Goal: Task Accomplishment & Management: Complete application form

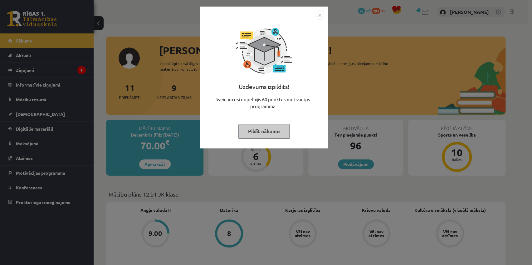
click at [320, 15] on img "Close" at bounding box center [319, 14] width 9 height 9
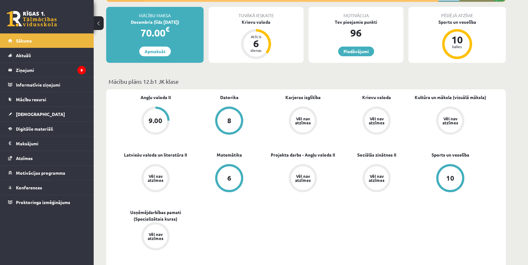
scroll to position [113, 0]
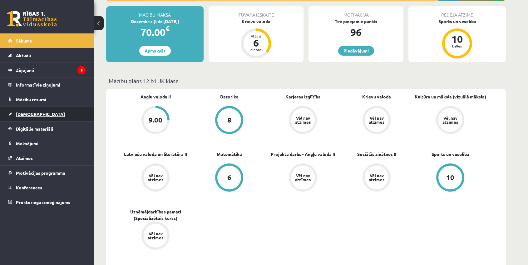
click at [62, 116] on link "[DEMOGRAPHIC_DATA]" at bounding box center [47, 114] width 78 height 14
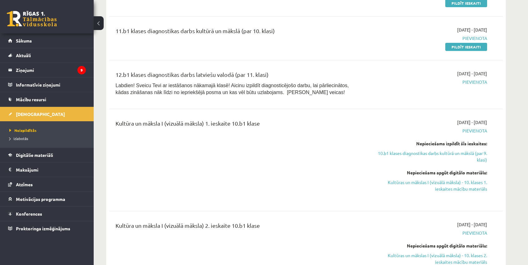
scroll to position [369, 0]
click at [18, 139] on span "Izlabotās" at bounding box center [18, 138] width 19 height 5
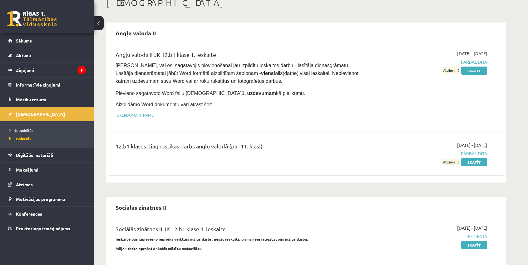
scroll to position [15, 0]
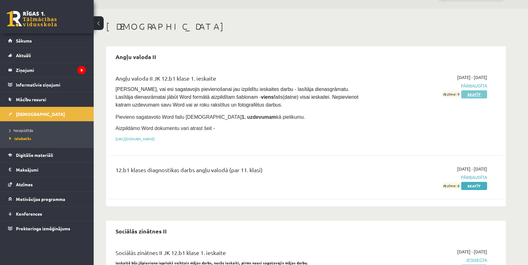
click at [467, 93] on link "Skatīt" at bounding box center [474, 94] width 26 height 8
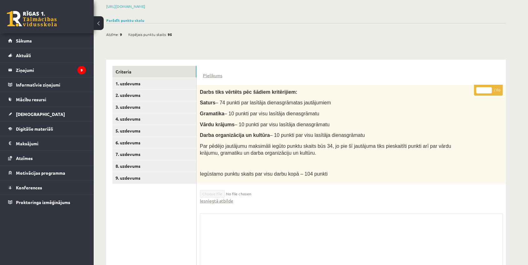
scroll to position [113, 0]
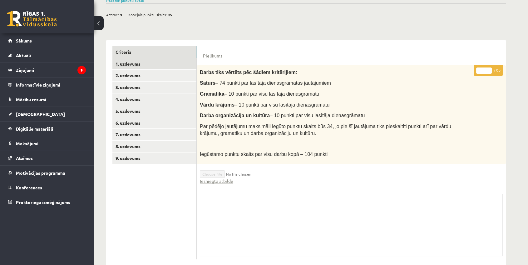
click at [152, 58] on link "1. uzdevums" at bounding box center [154, 64] width 84 height 12
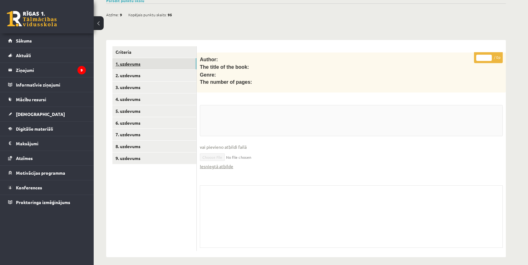
scroll to position [107, 0]
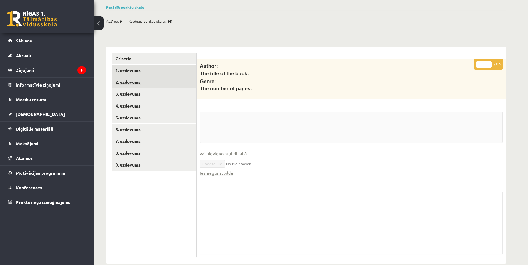
click at [166, 76] on link "2. uzdevums" at bounding box center [154, 82] width 84 height 12
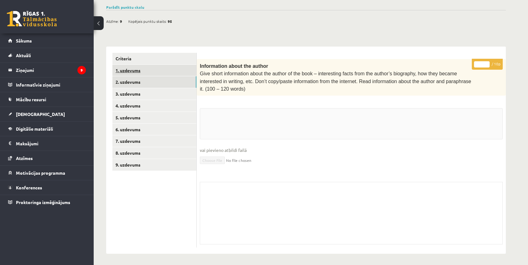
scroll to position [90, 0]
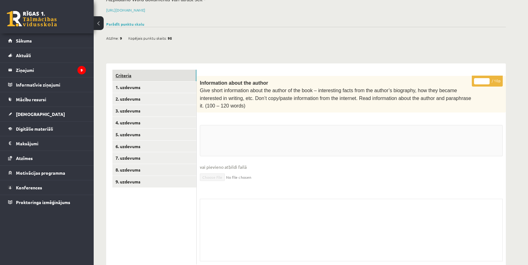
click at [159, 70] on link "Criteria" at bounding box center [154, 76] width 84 height 12
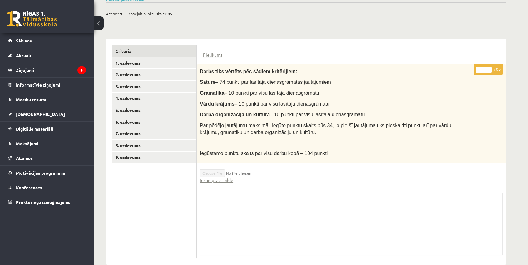
scroll to position [117, 0]
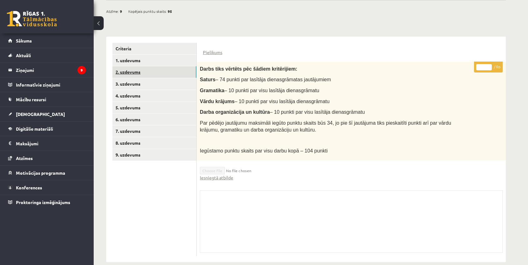
click at [165, 66] on link "2. uzdevums" at bounding box center [154, 72] width 84 height 12
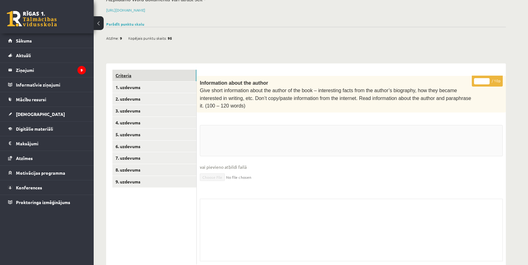
click at [169, 70] on link "Criteria" at bounding box center [154, 76] width 84 height 12
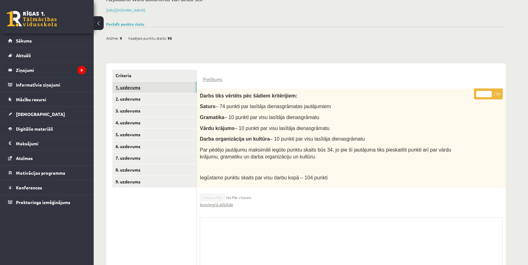
click at [162, 81] on link "1. uzdevums" at bounding box center [154, 87] width 84 height 12
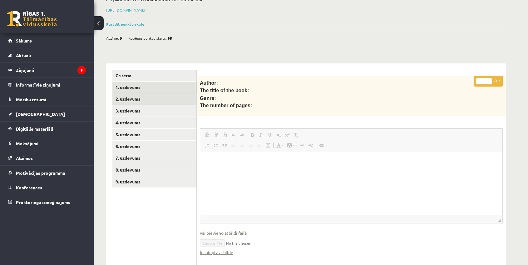
scroll to position [0, 0]
click at [166, 93] on link "2. uzdevums" at bounding box center [154, 99] width 84 height 12
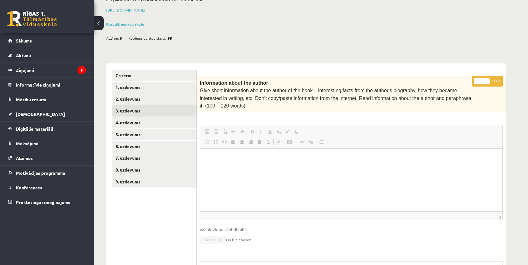
click at [162, 105] on link "3. uzdevums" at bounding box center [154, 111] width 84 height 12
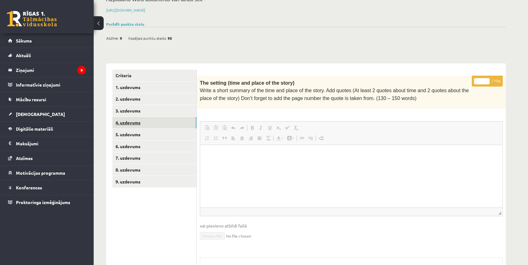
click at [167, 117] on link "4. uzdevums" at bounding box center [154, 123] width 84 height 12
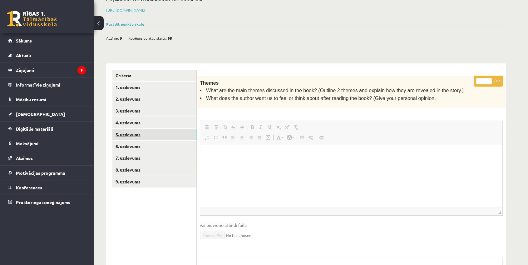
click at [157, 129] on link "5. uzdevums" at bounding box center [154, 135] width 84 height 12
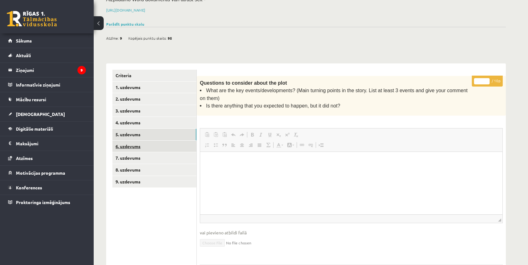
click at [170, 140] on link "6. uzdevums" at bounding box center [154, 146] width 84 height 12
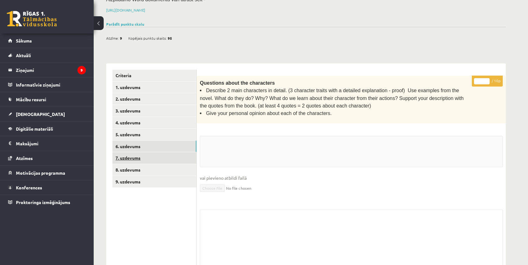
click at [171, 152] on link "7. uzdevums" at bounding box center [154, 158] width 84 height 12
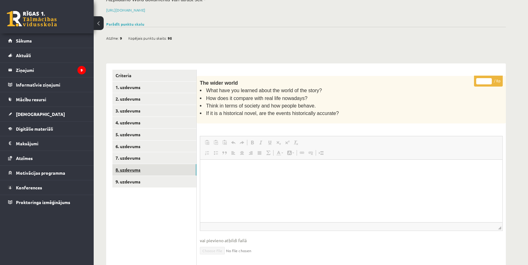
click at [173, 164] on link "8. uzdevums" at bounding box center [154, 170] width 84 height 12
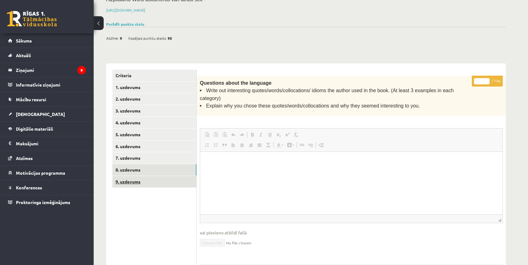
click at [167, 176] on link "9. uzdevums" at bounding box center [154, 182] width 84 height 12
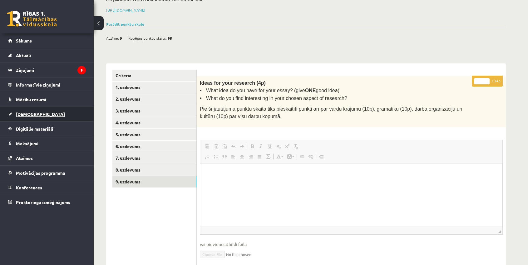
click at [73, 117] on link "[DEMOGRAPHIC_DATA]" at bounding box center [47, 114] width 78 height 14
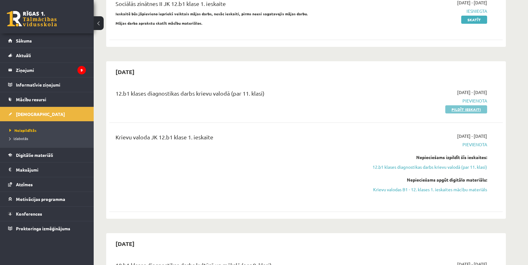
click at [465, 108] on link "Pildīt ieskaiti" at bounding box center [466, 109] width 42 height 8
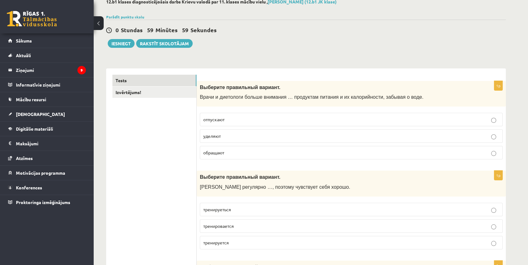
scroll to position [57, 0]
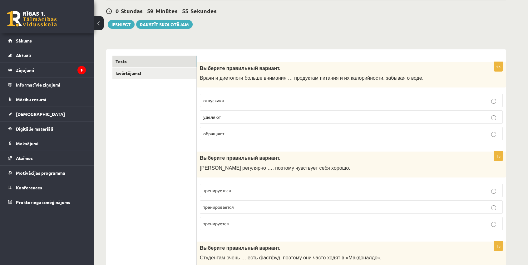
drag, startPoint x: 367, startPoint y: 64, endPoint x: 385, endPoint y: 73, distance: 19.7
click at [378, 70] on div "Выберите правильный вариант. Врачи и диетологи больше внимания … продуктам пита…" at bounding box center [351, 75] width 309 height 26
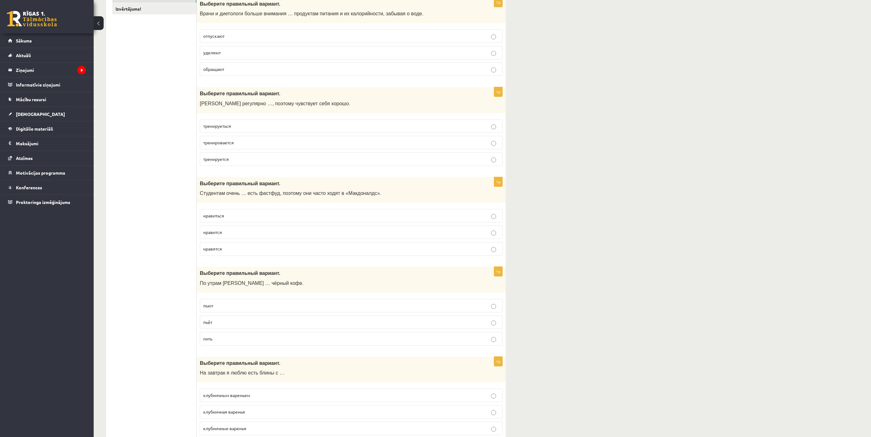
scroll to position [124, 0]
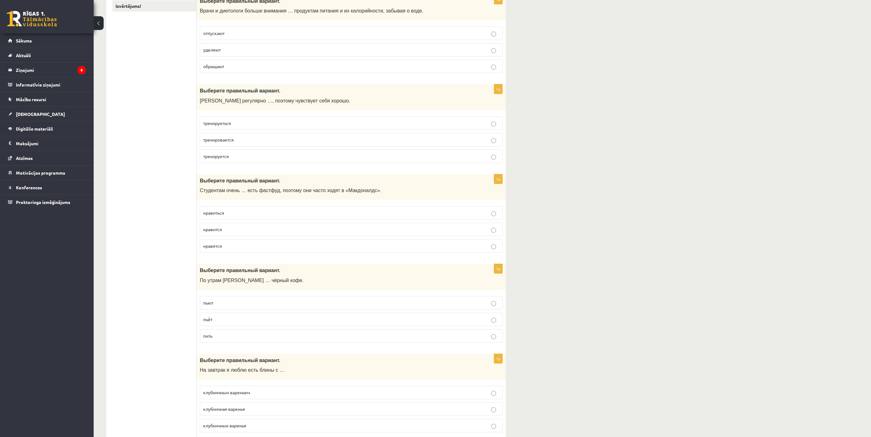
click at [274, 50] on p "уделяют" at bounding box center [351, 50] width 296 height 7
click at [262, 124] on p "тренируеться" at bounding box center [351, 123] width 296 height 7
click at [254, 160] on p "тренируется" at bounding box center [351, 156] width 296 height 7
click at [280, 230] on p "нравится" at bounding box center [351, 229] width 296 height 7
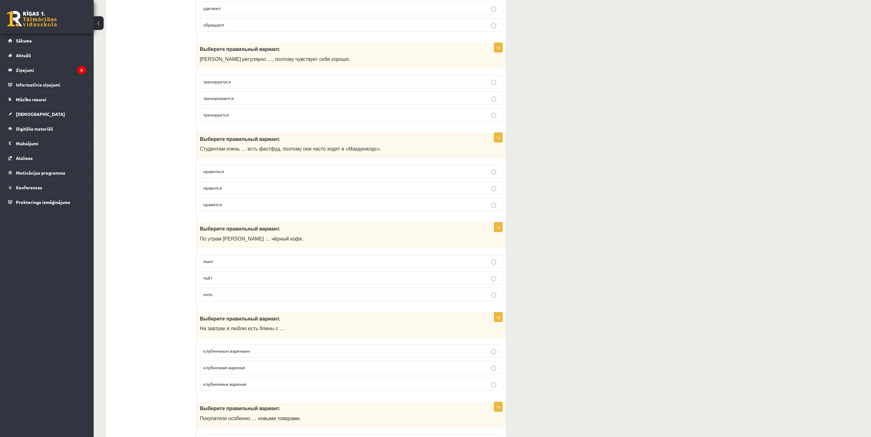
scroll to position [170, 0]
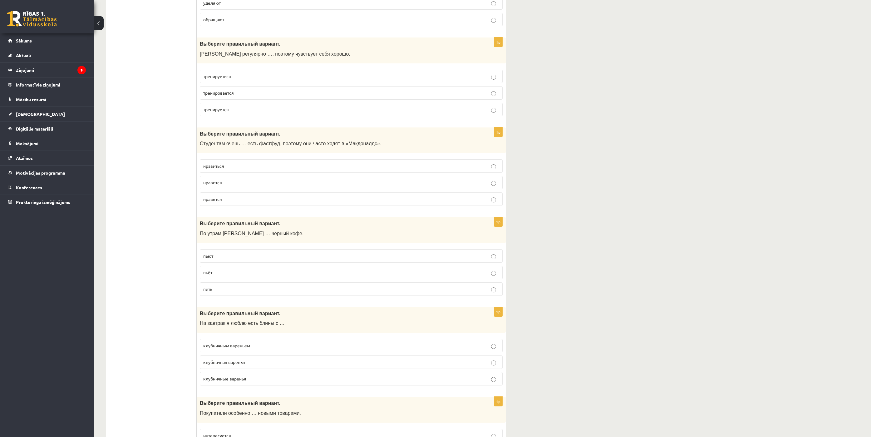
click at [244, 264] on label "пьёт" at bounding box center [351, 272] width 303 height 13
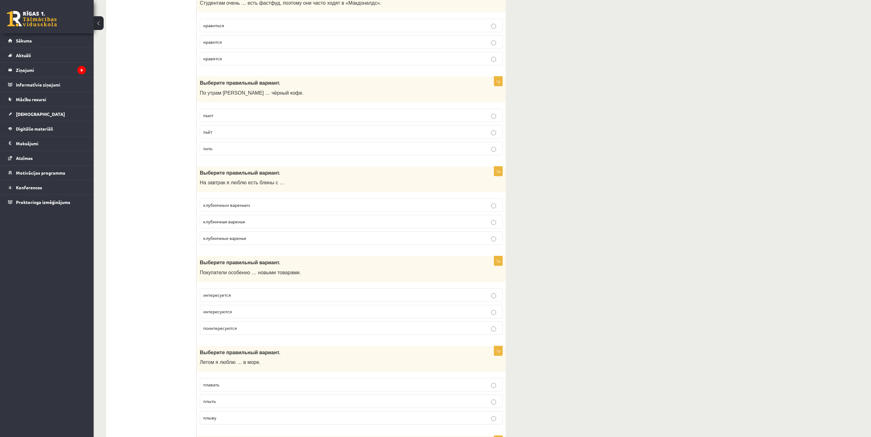
scroll to position [358, 0]
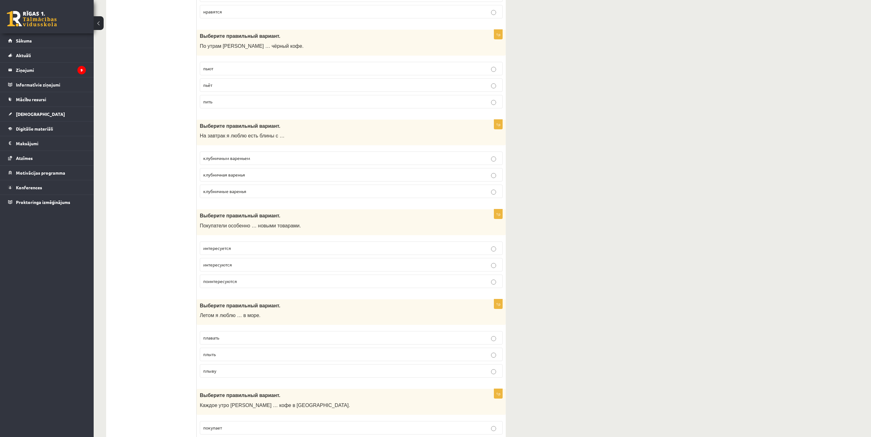
click at [270, 161] on p "клубничным вареньем" at bounding box center [351, 158] width 296 height 7
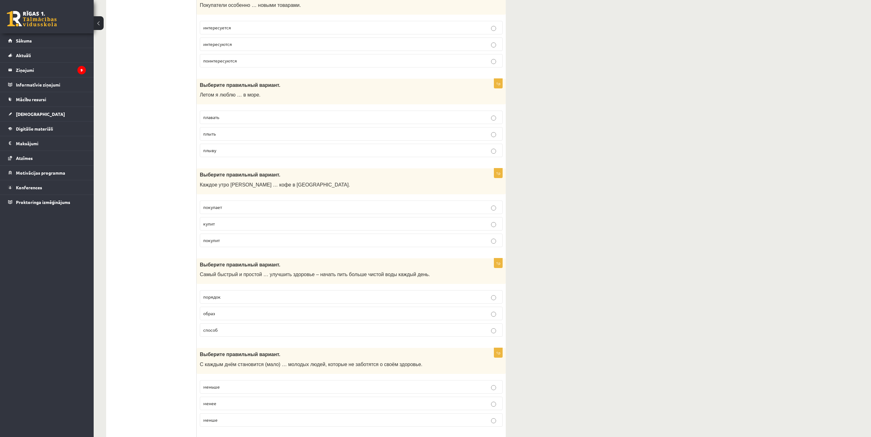
scroll to position [581, 0]
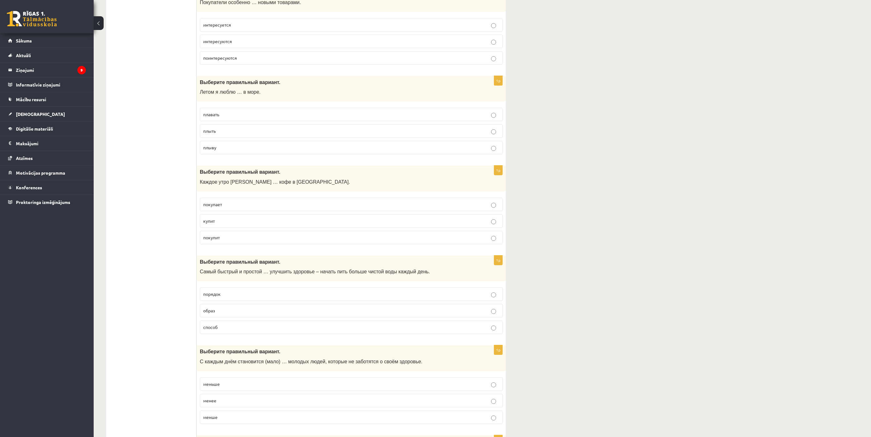
click at [273, 61] on p "поинтересуются" at bounding box center [351, 58] width 296 height 7
click at [240, 118] on p "плавать" at bounding box center [351, 114] width 296 height 7
click at [252, 208] on p "покупает" at bounding box center [351, 204] width 296 height 7
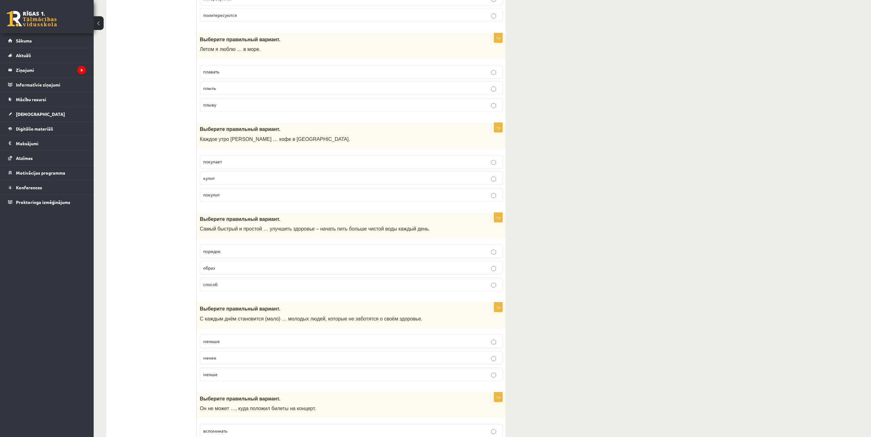
scroll to position [628, 0]
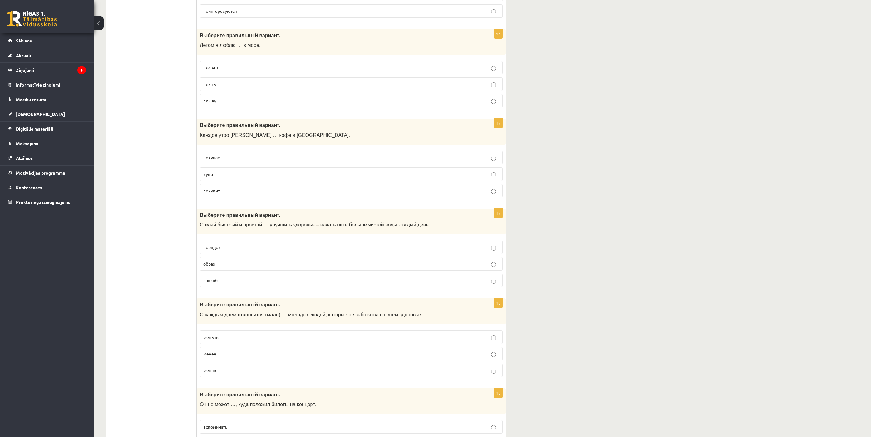
click at [234, 264] on p "способ" at bounding box center [351, 280] width 296 height 7
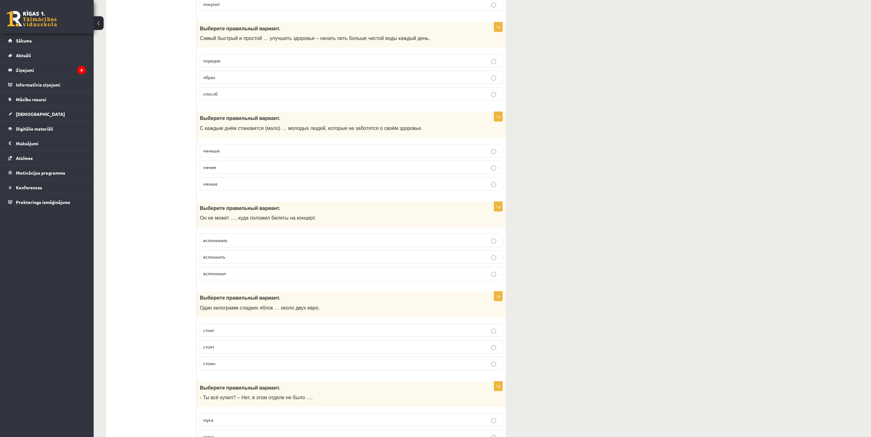
scroll to position [815, 0]
click at [246, 153] on p "меньше" at bounding box center [351, 149] width 296 height 7
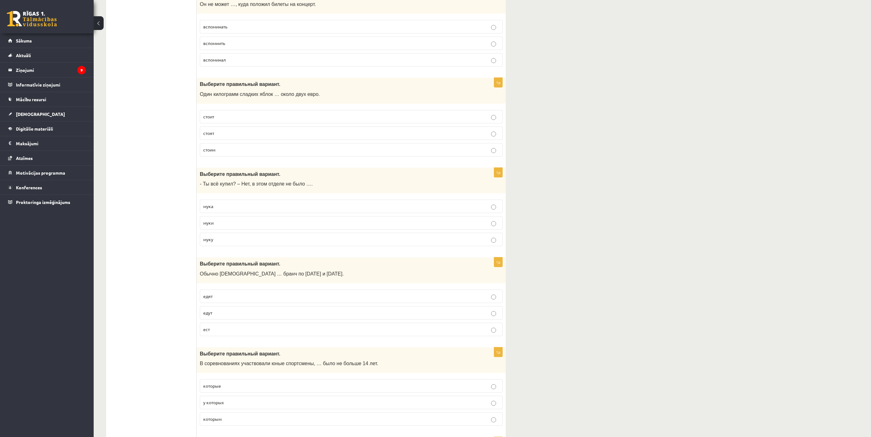
scroll to position [1037, 0]
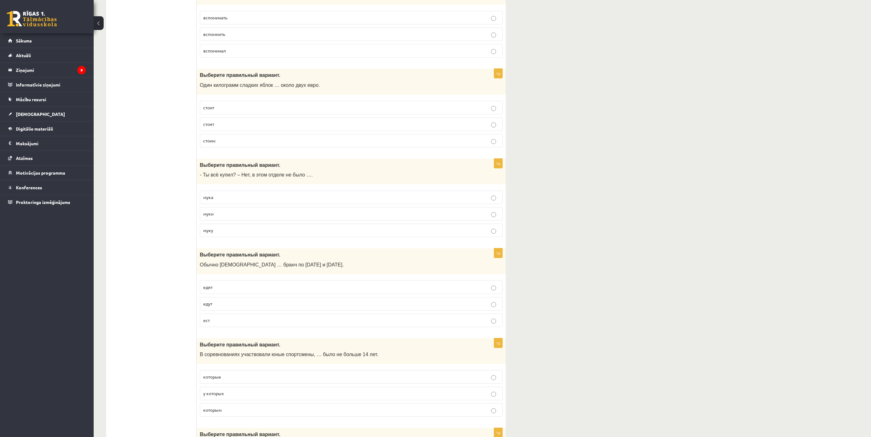
click at [248, 37] on p "вспомнить" at bounding box center [351, 34] width 296 height 7
click at [239, 111] on p "стоит" at bounding box center [351, 107] width 296 height 7
click at [229, 217] on p "муки" at bounding box center [351, 213] width 296 height 7
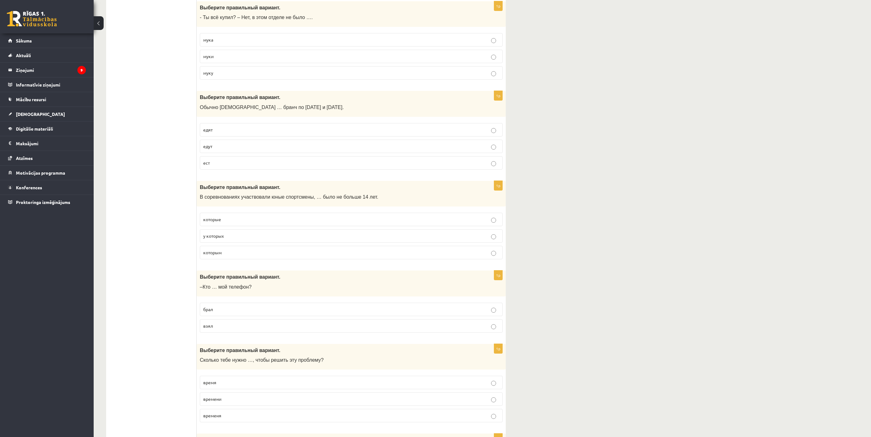
scroll to position [1271, 0]
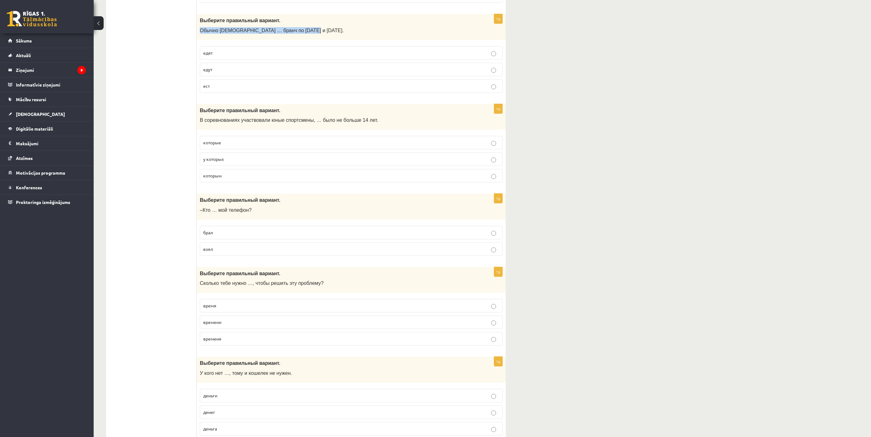
drag, startPoint x: 200, startPoint y: 43, endPoint x: 300, endPoint y: 42, distance: 99.3
click at [300, 33] on span "Обычно англичане … бранч по субботам и воскресеньям." at bounding box center [272, 30] width 144 height 5
click at [528, 80] on div "**********" at bounding box center [482, 86] width 777 height 2667
click at [239, 56] on p "едят" at bounding box center [351, 53] width 296 height 7
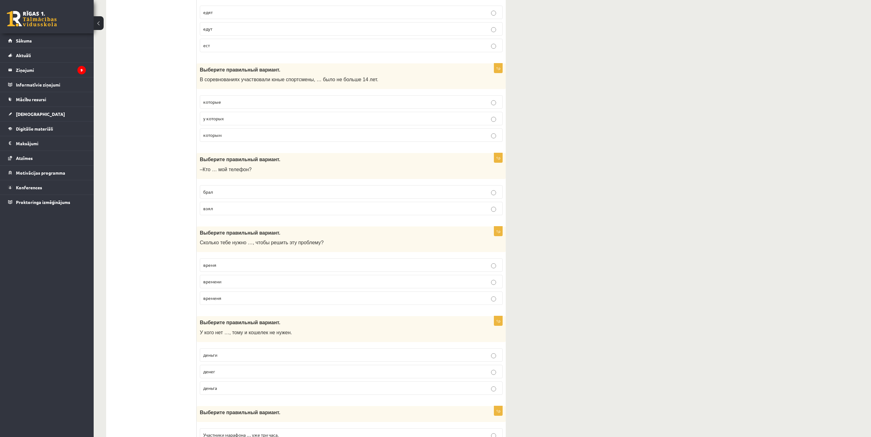
scroll to position [1318, 0]
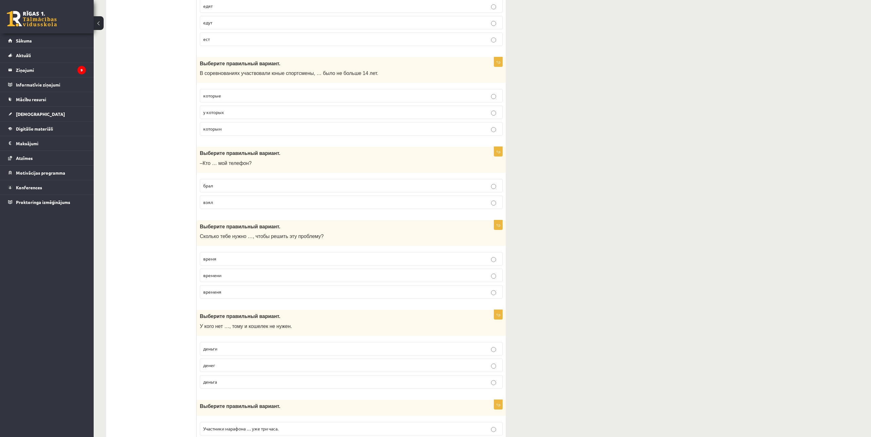
click at [212, 131] on span "которым" at bounding box center [212, 129] width 18 height 6
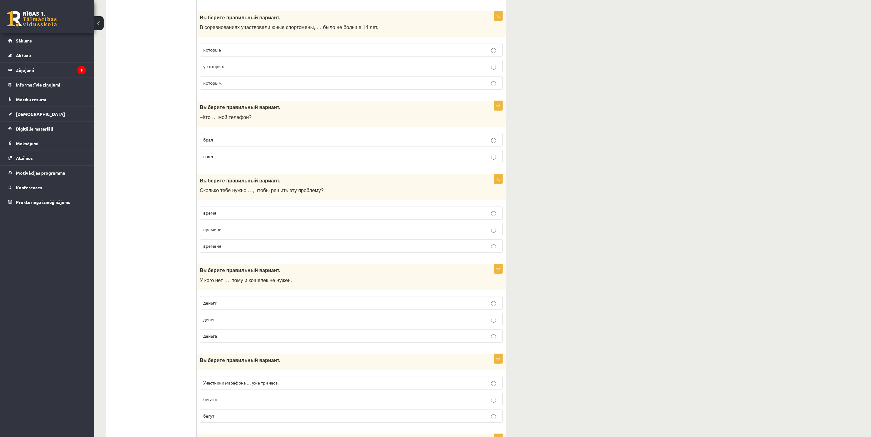
scroll to position [1365, 0]
click at [234, 159] on p "взял" at bounding box center [351, 155] width 296 height 7
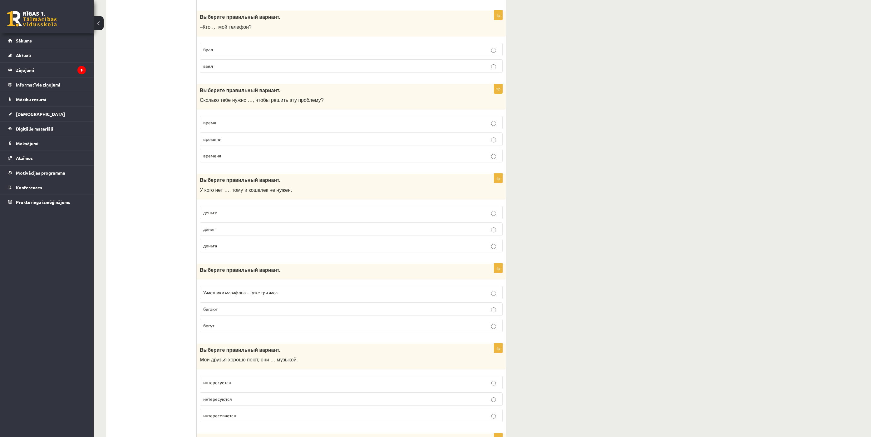
scroll to position [1458, 0]
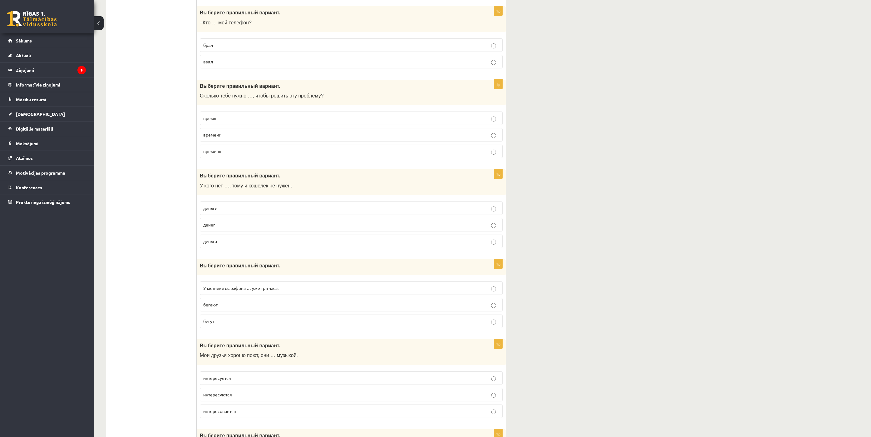
click at [231, 138] on p "времени" at bounding box center [351, 134] width 296 height 7
click at [231, 121] on p "время" at bounding box center [351, 118] width 296 height 7
click at [245, 138] on p "времени" at bounding box center [351, 134] width 296 height 7
click at [229, 121] on p "время" at bounding box center [351, 118] width 296 height 7
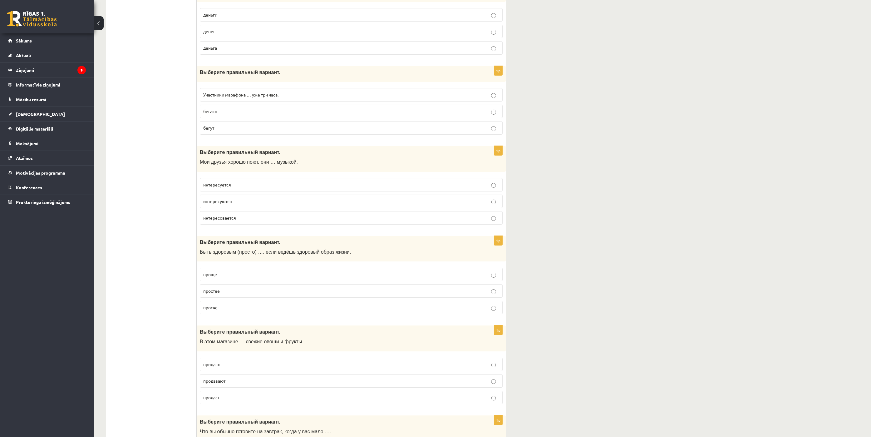
scroll to position [1649, 0]
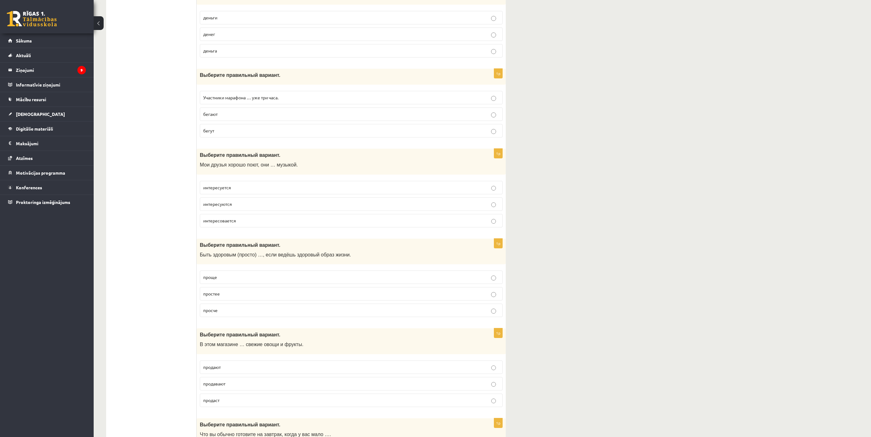
click at [225, 37] on p "денег" at bounding box center [351, 34] width 296 height 7
click at [230, 134] on p "бегут" at bounding box center [351, 130] width 296 height 7
click at [265, 207] on p "интересуются" at bounding box center [351, 204] width 296 height 7
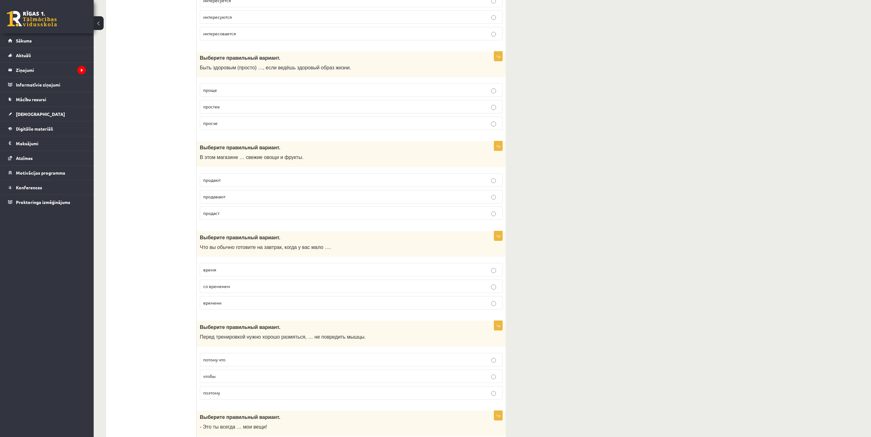
scroll to position [1836, 0]
click at [236, 96] on label "проще" at bounding box center [351, 89] width 303 height 13
click at [236, 183] on p "продают" at bounding box center [351, 179] width 296 height 7
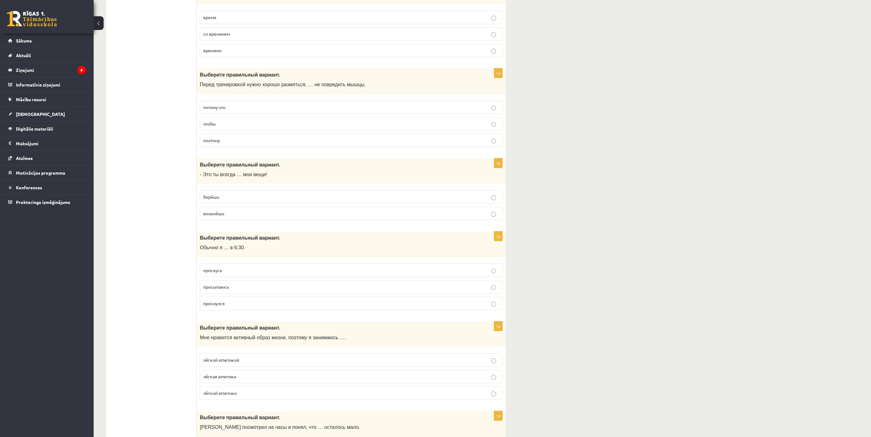
scroll to position [2097, 0]
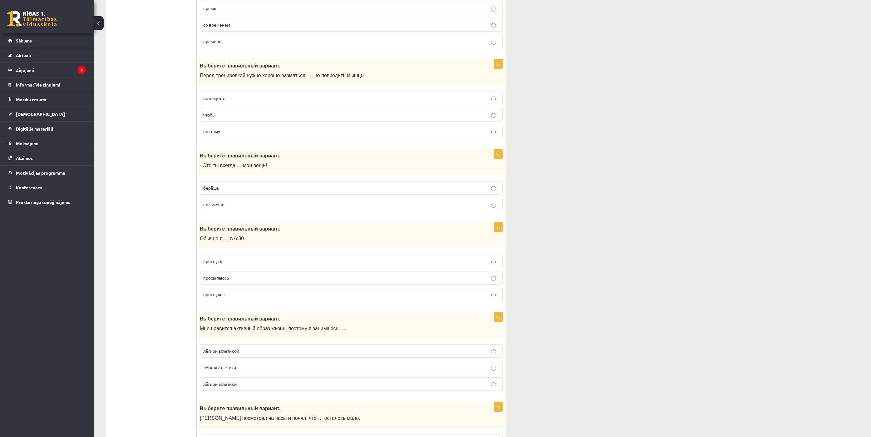
click at [281, 45] on p "времени" at bounding box center [351, 41] width 296 height 7
click at [242, 118] on p "чтобы" at bounding box center [351, 114] width 296 height 7
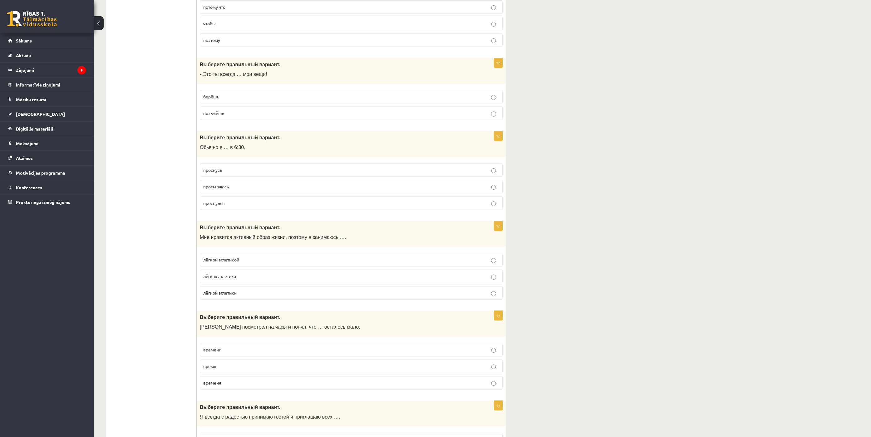
scroll to position [2191, 0]
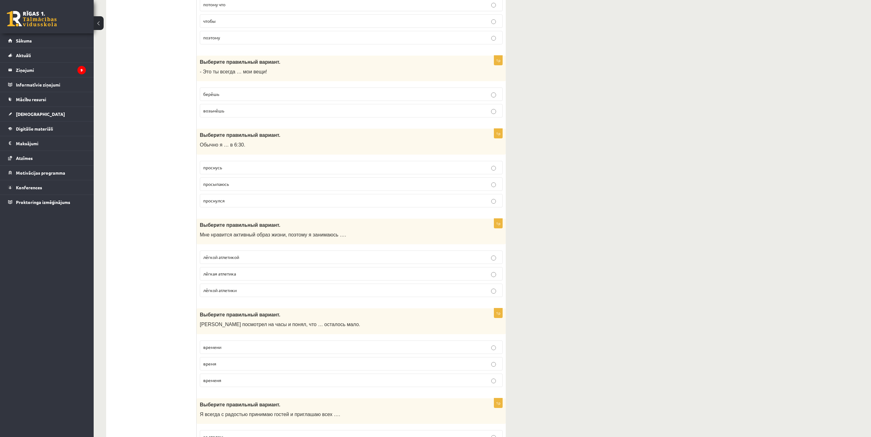
click at [243, 101] on label "берёшь" at bounding box center [351, 93] width 303 height 13
click at [256, 187] on p "просыпаюсь" at bounding box center [351, 184] width 296 height 7
click at [258, 260] on p "лёгкой атлетикой" at bounding box center [351, 257] width 296 height 7
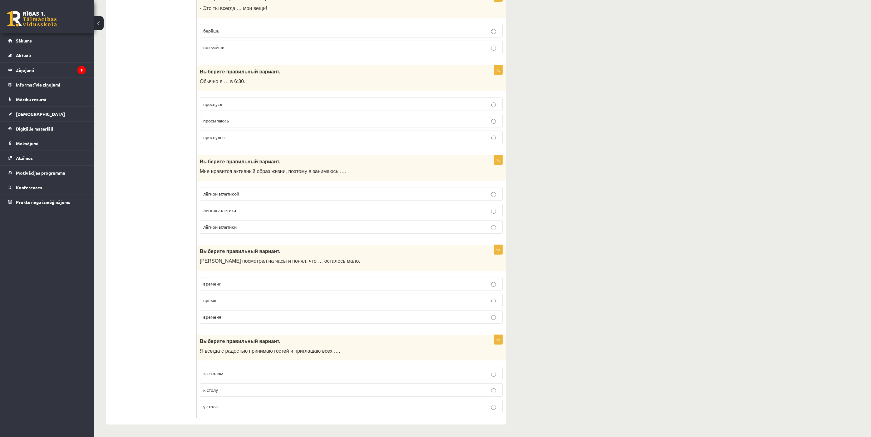
scroll to position [2277, 0]
click at [247, 264] on p "времени" at bounding box center [351, 283] width 296 height 7
click at [275, 264] on label "время" at bounding box center [351, 299] width 303 height 13
click at [278, 264] on p "времени" at bounding box center [351, 283] width 296 height 7
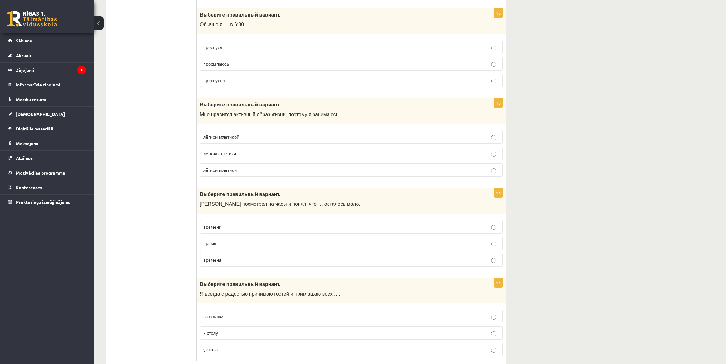
scroll to position [2344, 0]
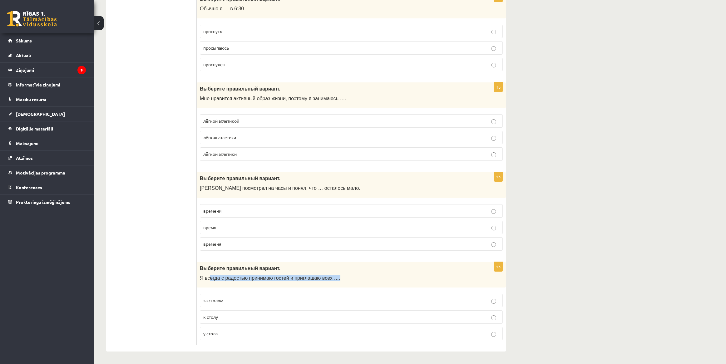
drag, startPoint x: 208, startPoint y: 277, endPoint x: 327, endPoint y: 282, distance: 119.4
click at [327, 264] on div "Выберите правильный вариант. Я всегда с радостью принимаю гостей и приглашаю вс…" at bounding box center [351, 275] width 309 height 26
click at [293, 264] on p "к столу" at bounding box center [351, 317] width 296 height 7
click at [320, 264] on p "за столом" at bounding box center [351, 300] width 296 height 7
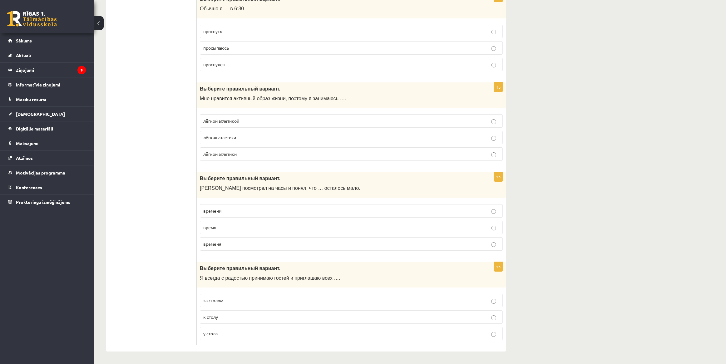
click at [286, 264] on p "к столу" at bounding box center [351, 317] width 296 height 7
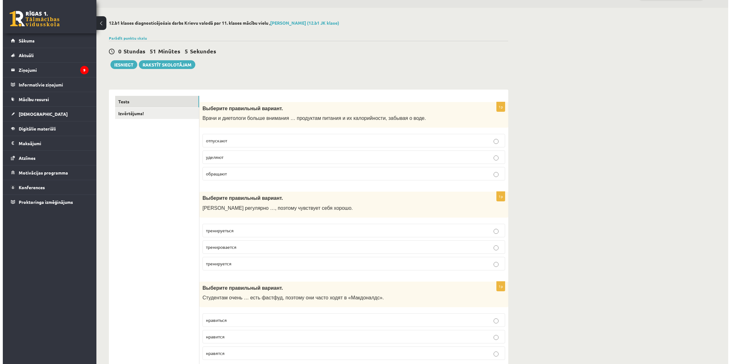
scroll to position [0, 0]
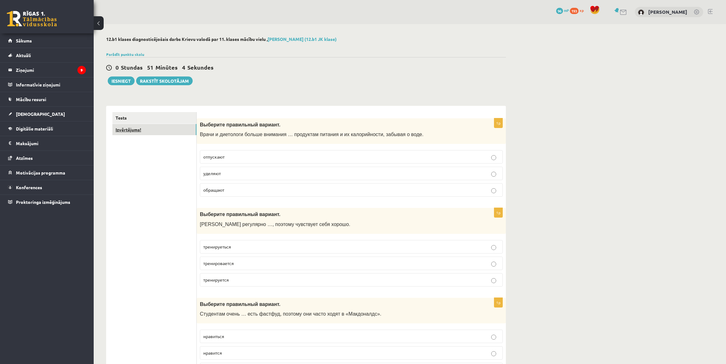
click at [160, 130] on link "Izvērtējums!" at bounding box center [154, 130] width 84 height 12
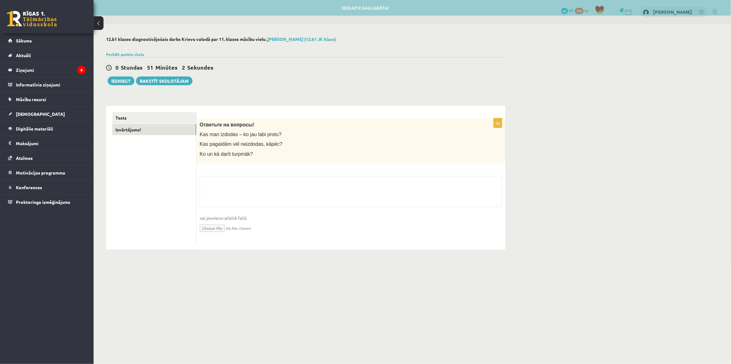
click at [297, 177] on fieldset "vai pievieno atbildi failā Iesniegtā atbilde" at bounding box center [351, 208] width 303 height 64
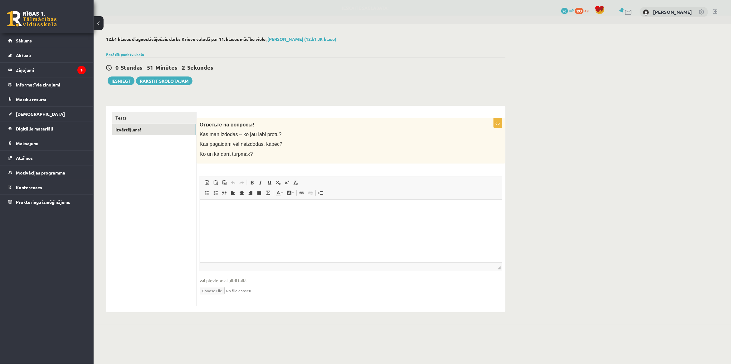
click at [274, 219] on html at bounding box center [351, 208] width 302 height 19
click at [374, 211] on p "**********" at bounding box center [351, 209] width 290 height 7
drag, startPoint x: 206, startPoint y: 210, endPoint x: 442, endPoint y: 219, distance: 236.2
click at [441, 219] on html "**********" at bounding box center [351, 208] width 302 height 19
click at [475, 218] on html "**********" at bounding box center [351, 208] width 302 height 19
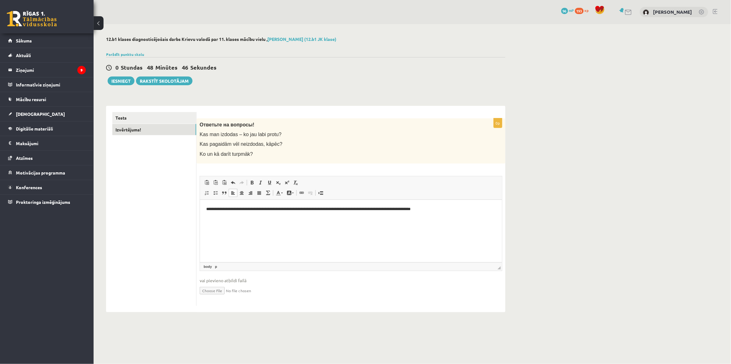
click at [384, 210] on p "**********" at bounding box center [351, 209] width 290 height 7
drag, startPoint x: 383, startPoint y: 208, endPoint x: 391, endPoint y: 208, distance: 8.1
click at [383, 208] on p "**********" at bounding box center [351, 209] width 290 height 7
click at [382, 209] on p "**********" at bounding box center [351, 209] width 290 height 7
click at [122, 81] on button "Iesniegt" at bounding box center [121, 80] width 27 height 9
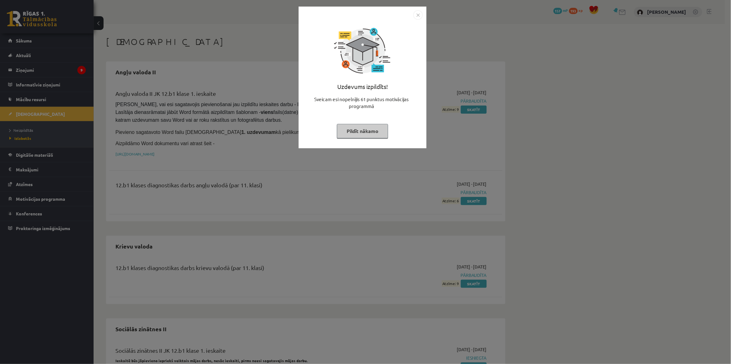
click at [417, 15] on img "Close" at bounding box center [418, 14] width 9 height 9
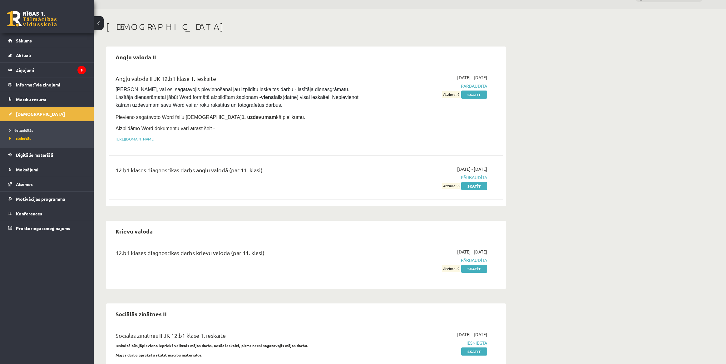
scroll to position [78, 0]
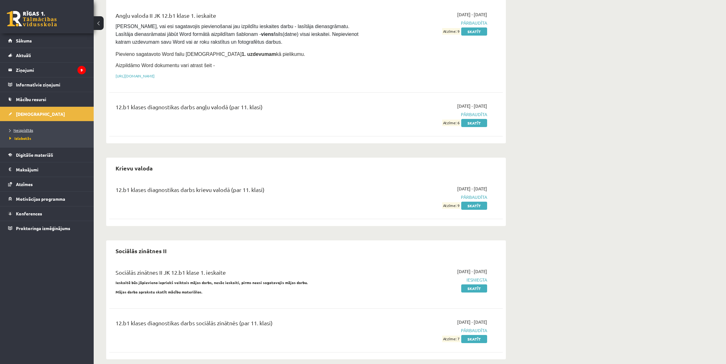
click at [28, 128] on span "Neizpildītās" at bounding box center [21, 130] width 24 height 5
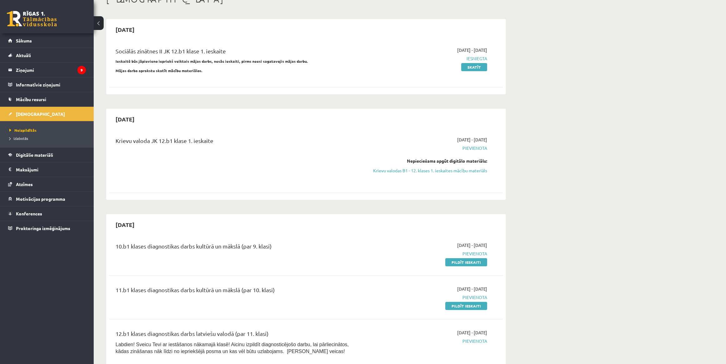
scroll to position [39, 0]
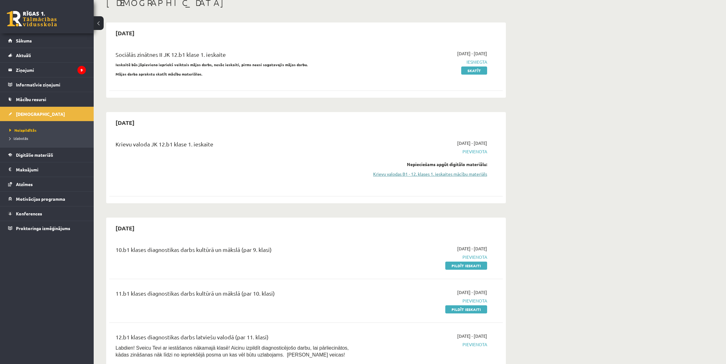
click at [472, 174] on link "Krievu valodas B1 - 12. klases 1. ieskaites mācību materiāls" at bounding box center [428, 174] width 118 height 7
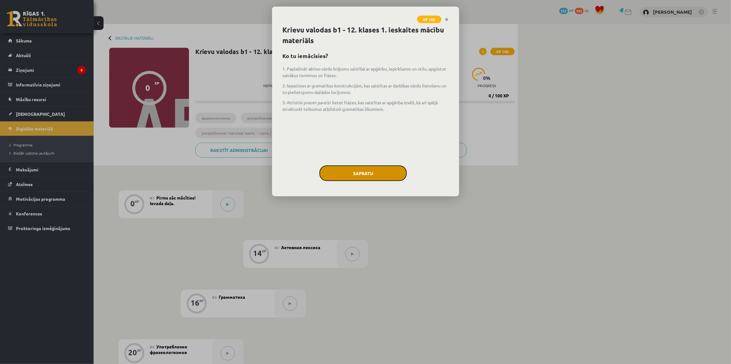
click at [364, 175] on button "Sapratu" at bounding box center [363, 173] width 87 height 16
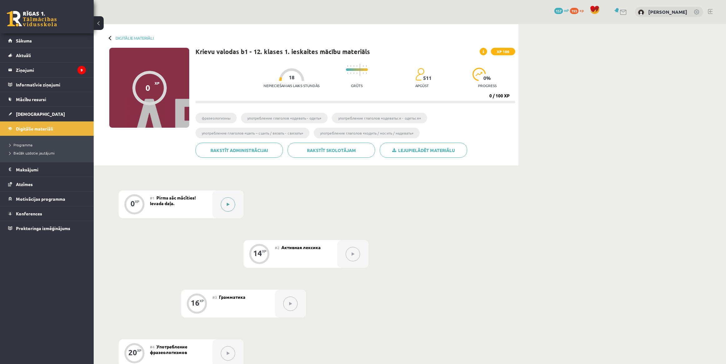
click at [227, 205] on icon at bounding box center [228, 205] width 3 height 4
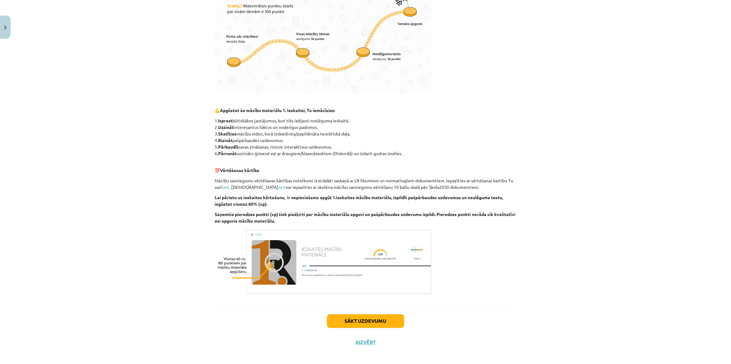
scroll to position [232, 0]
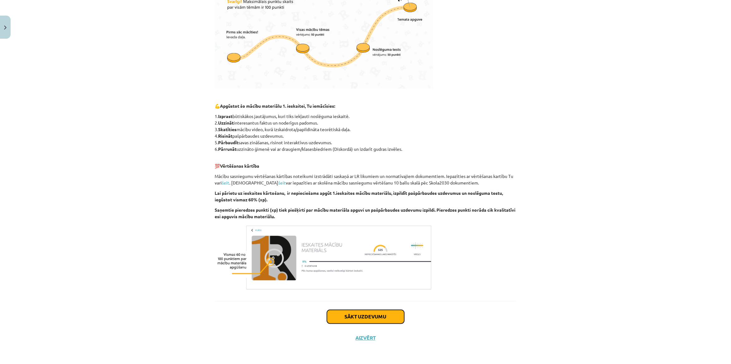
click at [367, 319] on button "Sākt uzdevumu" at bounding box center [365, 317] width 77 height 14
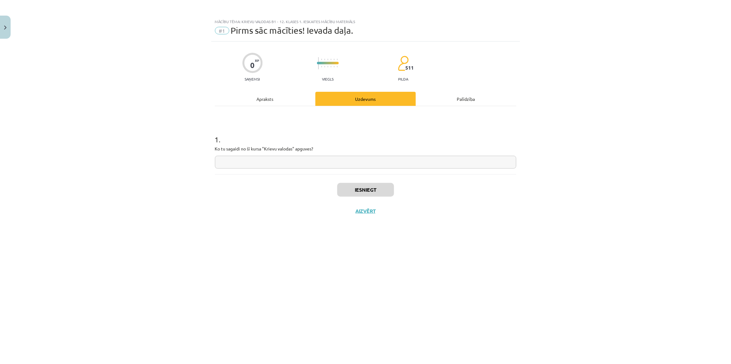
click at [305, 164] on input "text" at bounding box center [366, 162] width 302 height 13
click at [366, 211] on button "Aizvērt" at bounding box center [366, 211] width 24 height 6
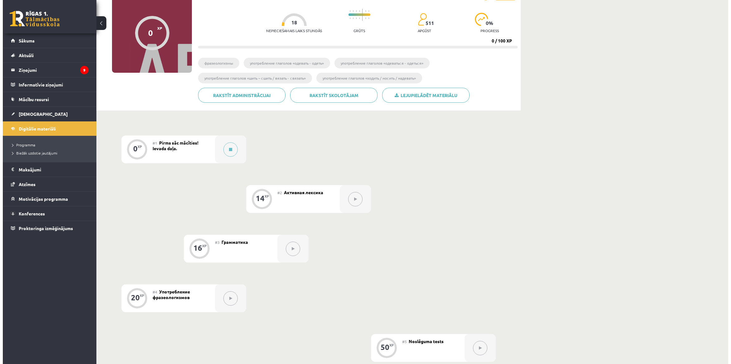
scroll to position [78, 0]
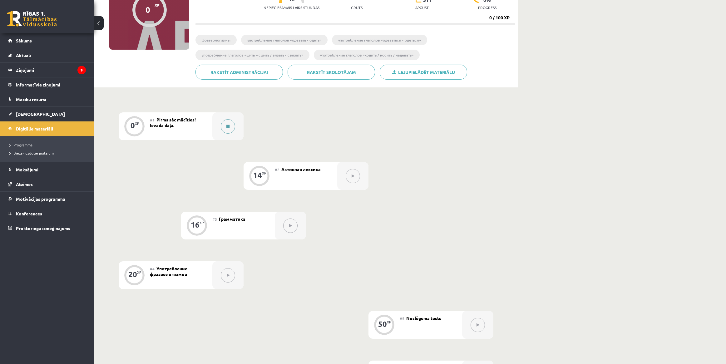
click at [237, 128] on div at bounding box center [227, 126] width 31 height 28
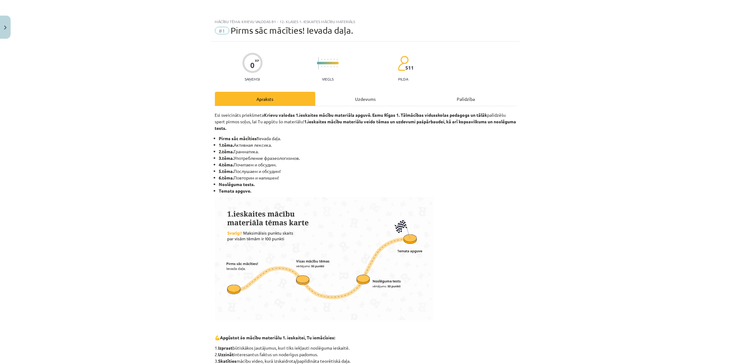
click at [369, 95] on div "Uzdevums" at bounding box center [366, 99] width 101 height 14
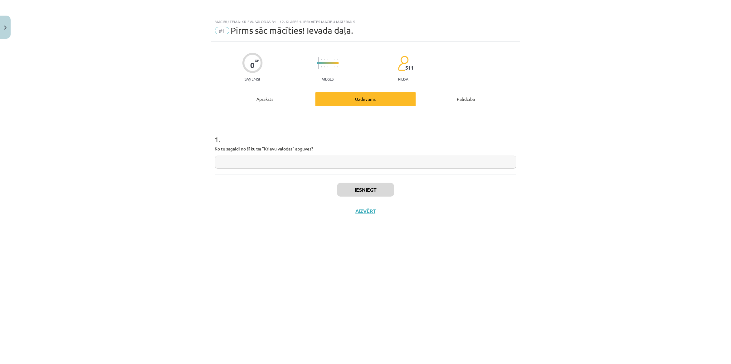
click at [293, 161] on input "text" at bounding box center [366, 162] width 302 height 13
click at [334, 163] on input "**********" at bounding box center [366, 162] width 302 height 13
click at [397, 164] on input "**********" at bounding box center [366, 162] width 302 height 13
type input "**********"
click at [372, 188] on button "Iesniegt" at bounding box center [365, 190] width 57 height 14
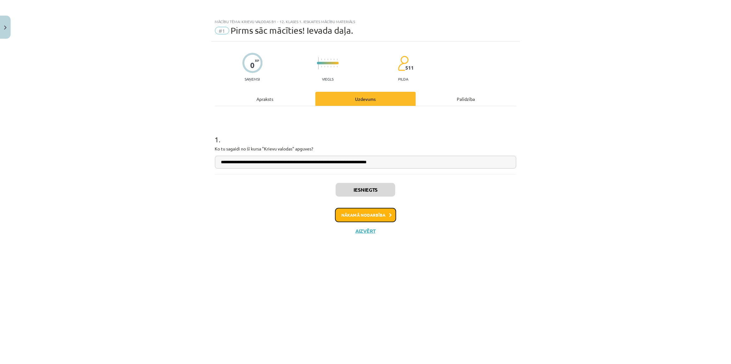
click at [380, 217] on button "Nākamā nodarbība" at bounding box center [365, 215] width 61 height 14
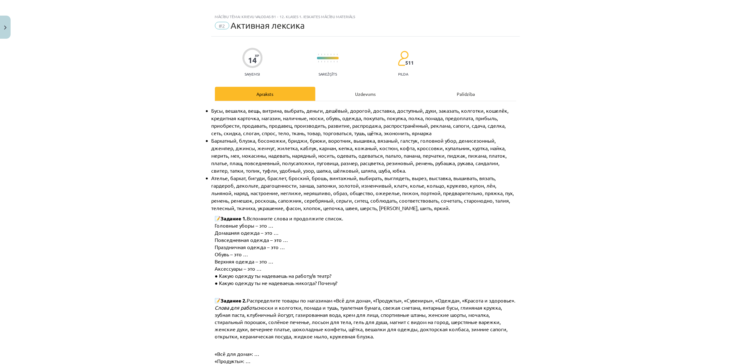
scroll to position [0, 0]
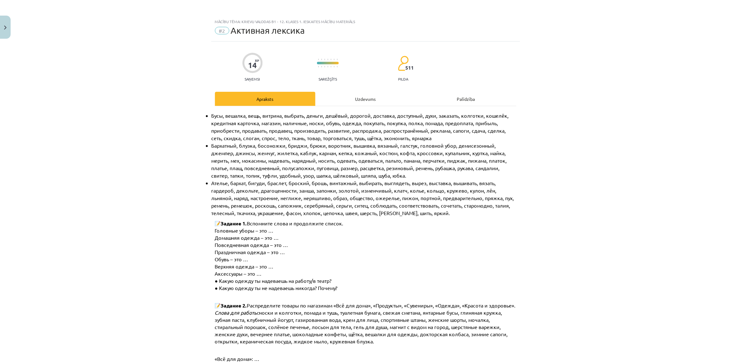
click at [353, 101] on div "Uzdevums" at bounding box center [366, 99] width 101 height 14
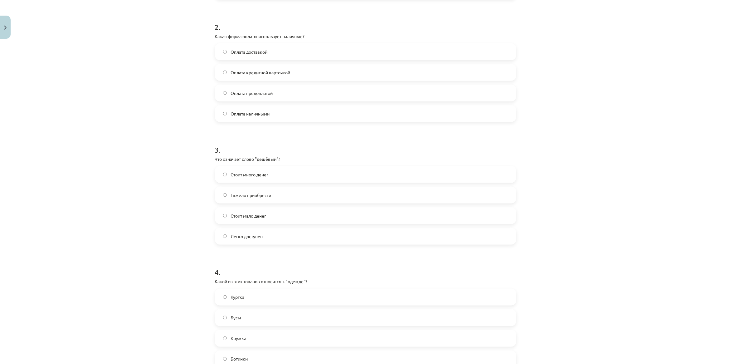
scroll to position [311, 0]
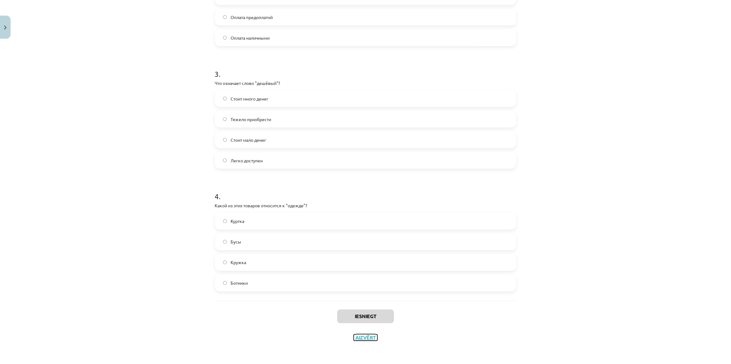
click at [364, 340] on button "Aizvērt" at bounding box center [366, 338] width 24 height 6
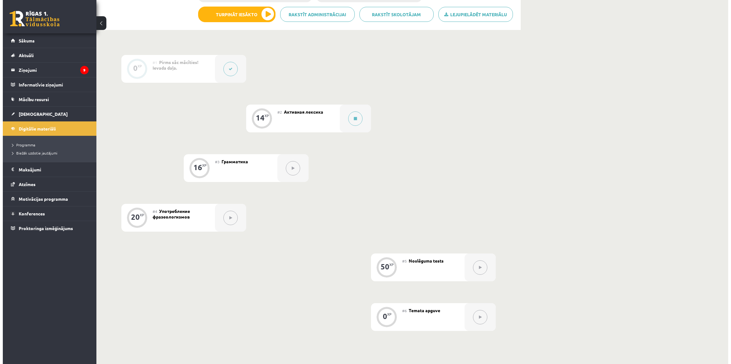
scroll to position [0, 0]
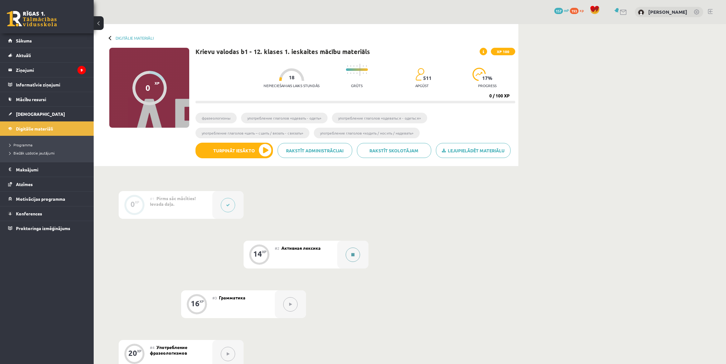
click at [350, 253] on button at bounding box center [353, 255] width 14 height 14
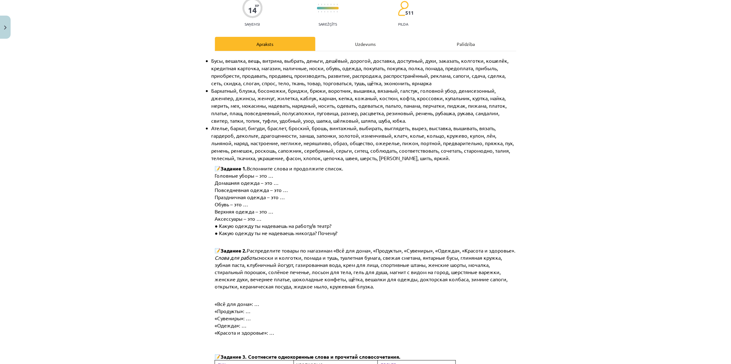
scroll to position [78, 0]
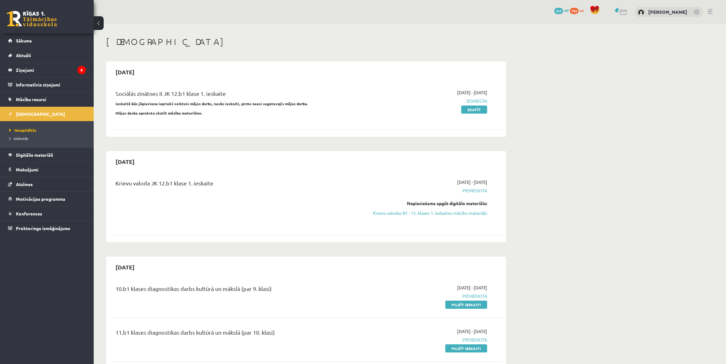
scroll to position [39, 0]
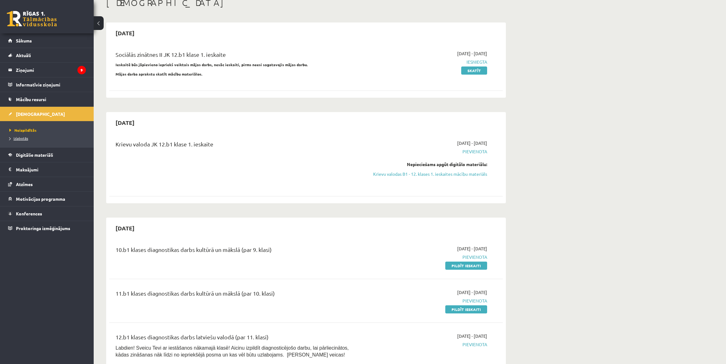
click at [27, 140] on span "Izlabotās" at bounding box center [18, 138] width 19 height 5
